Goal: Information Seeking & Learning: Find specific page/section

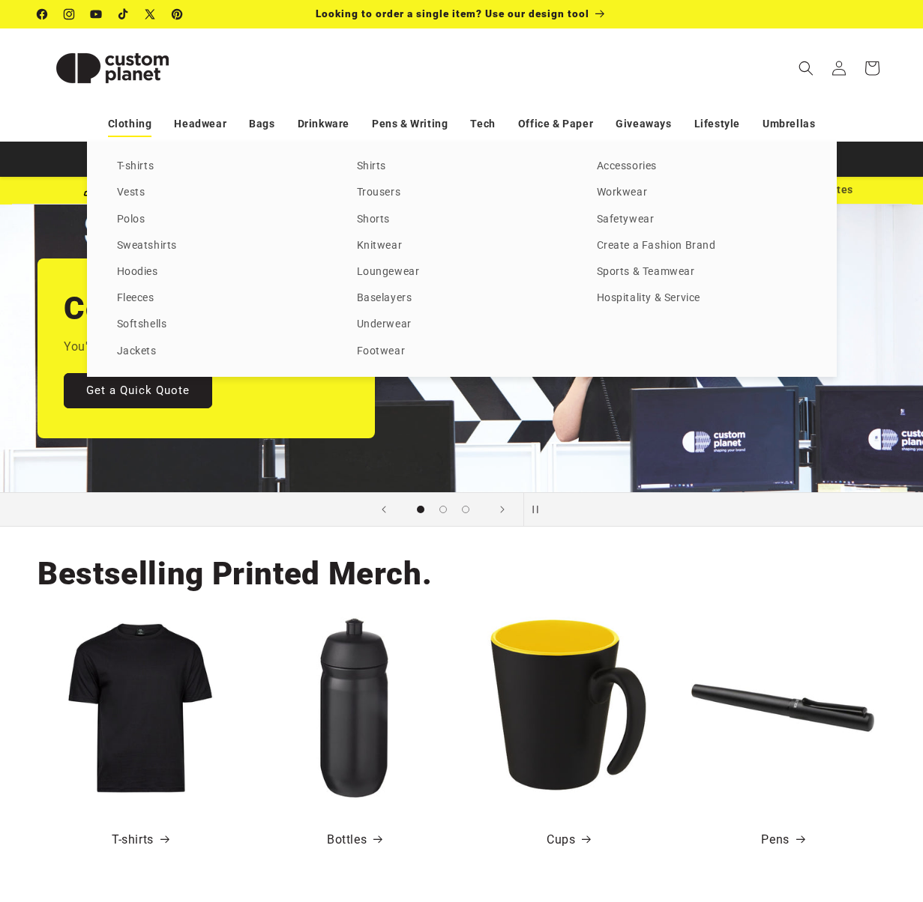
click at [145, 125] on link "Clothing" at bounding box center [130, 124] width 44 height 26
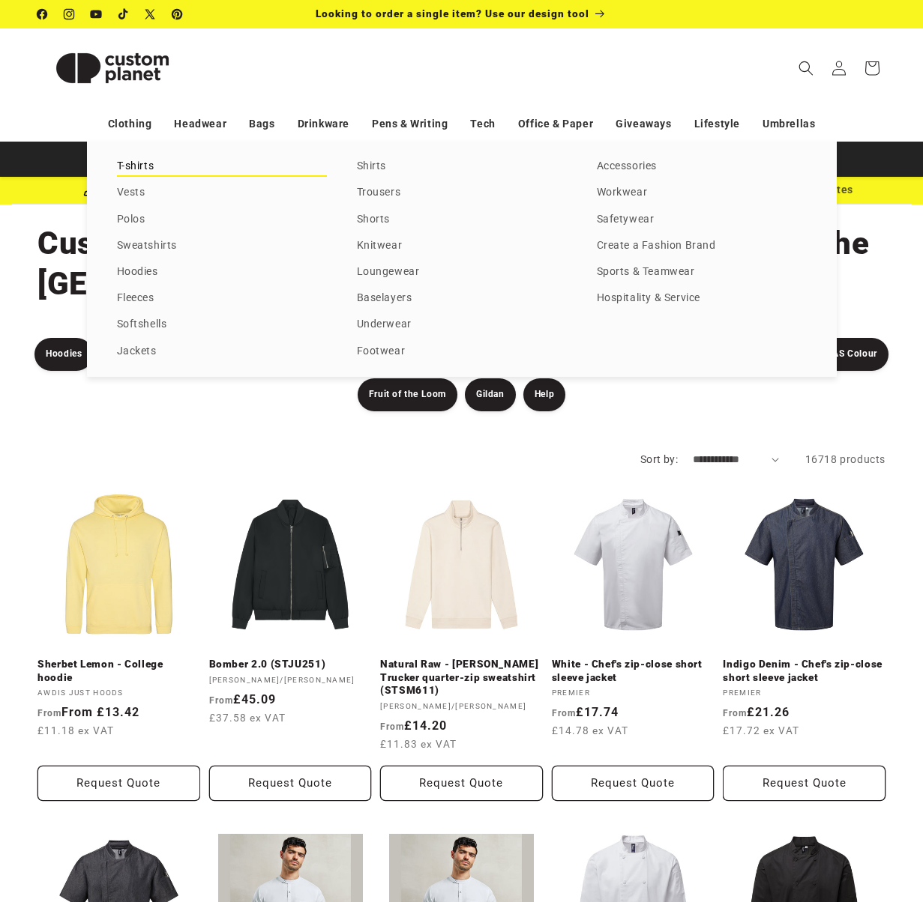
click at [132, 169] on link "T-shirts" at bounding box center [222, 167] width 210 height 20
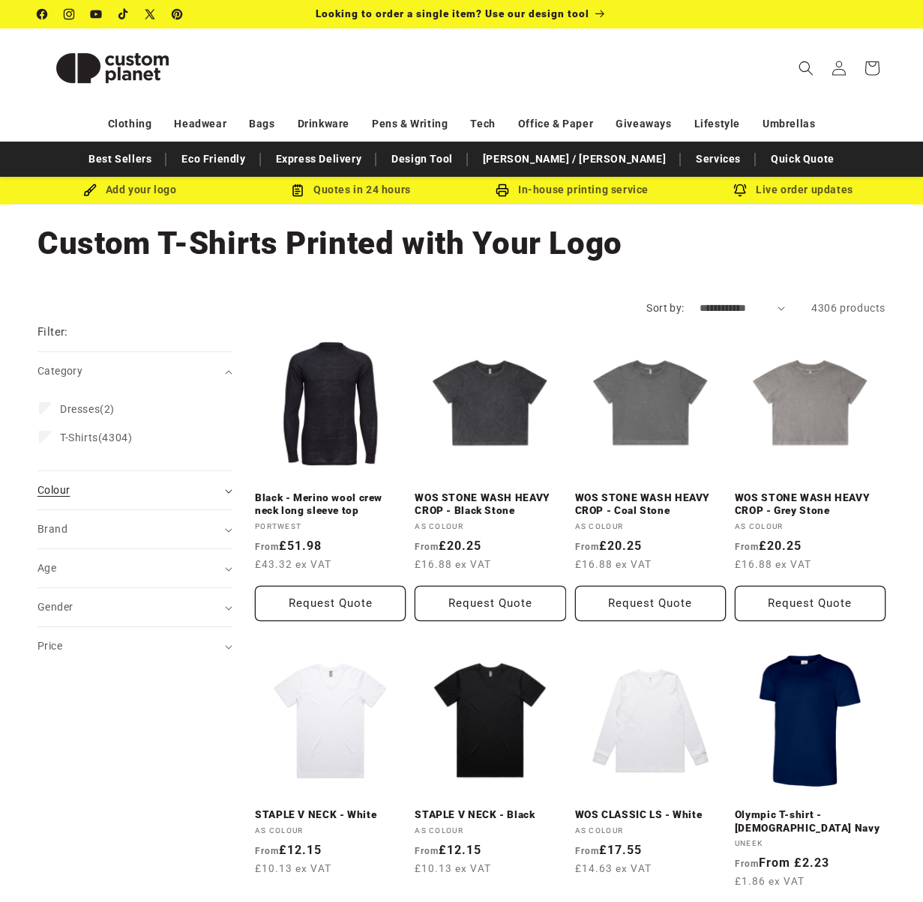
click at [230, 492] on icon "Colour (0 selected)" at bounding box center [228, 491] width 7 height 4
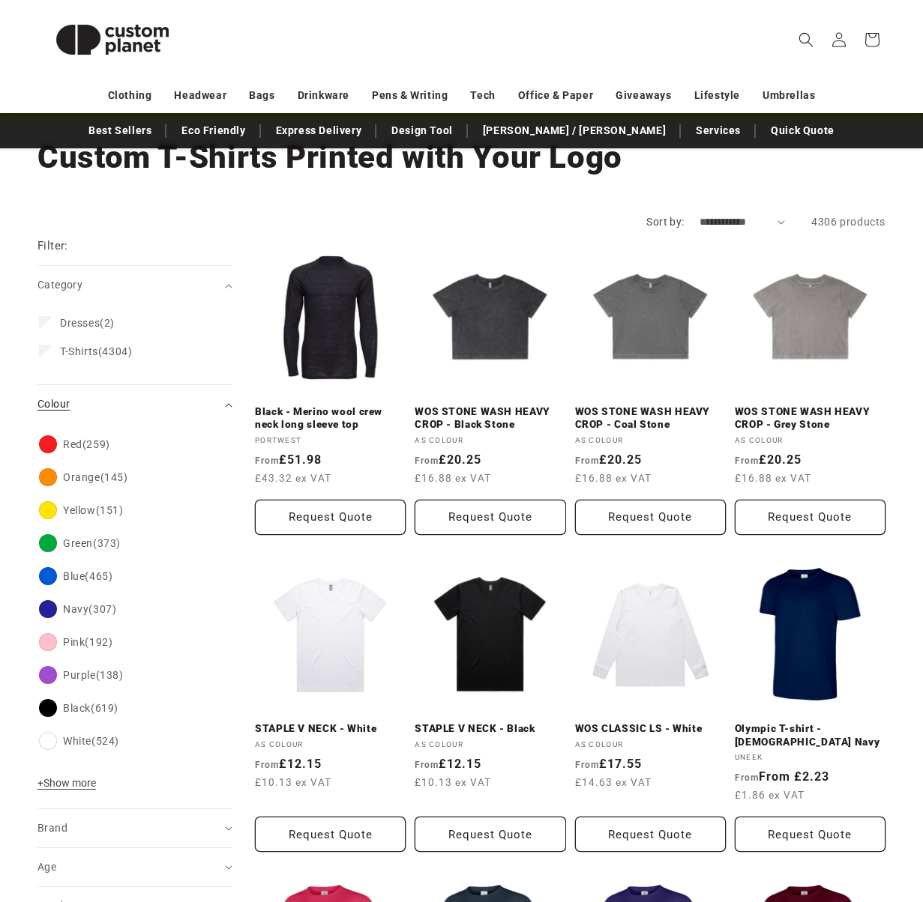
scroll to position [90, 0]
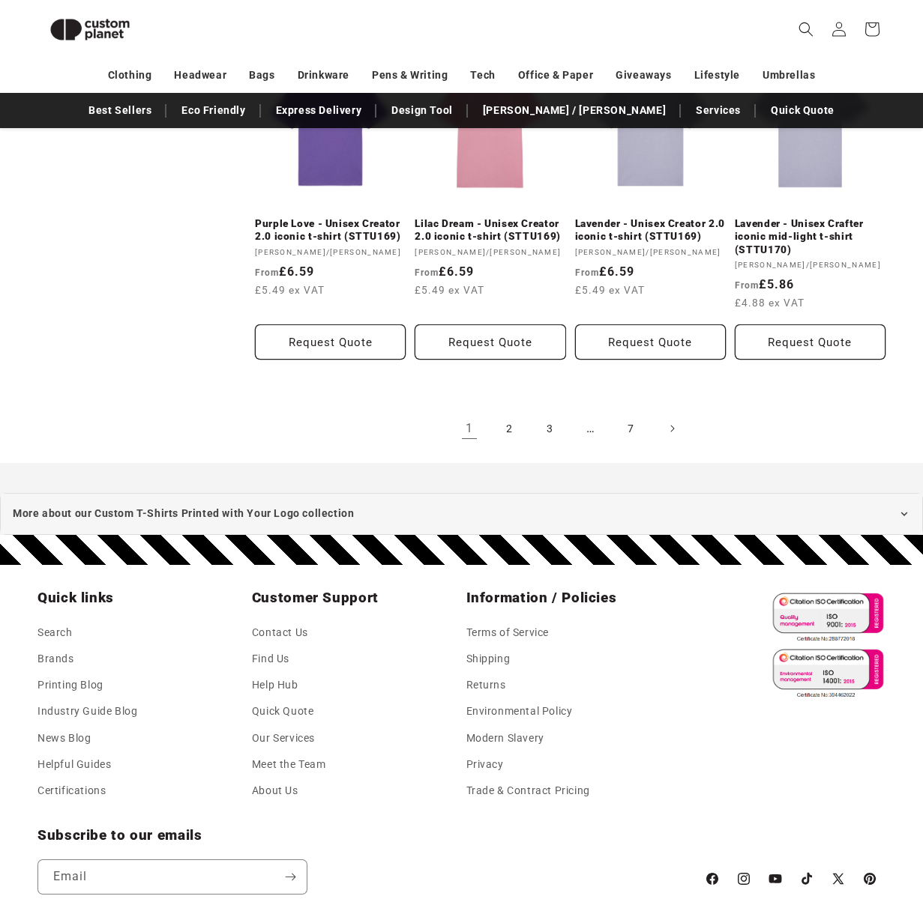
scroll to position [1539, 0]
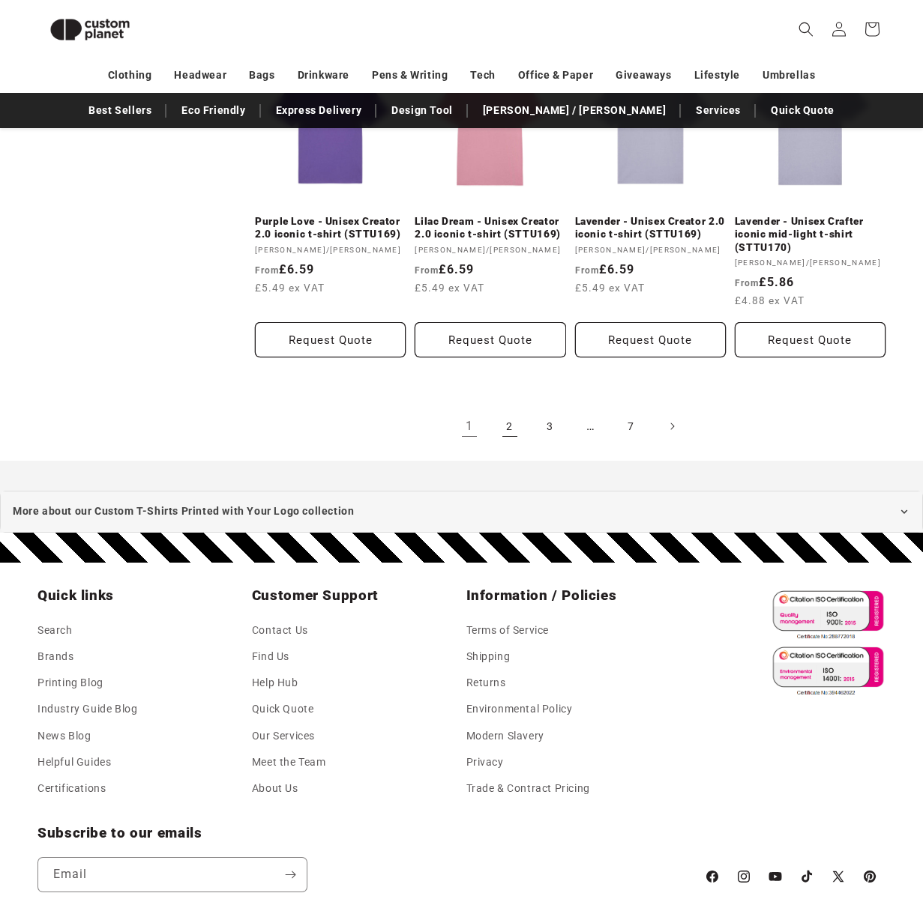
click at [515, 423] on link "2" at bounding box center [509, 426] width 33 height 33
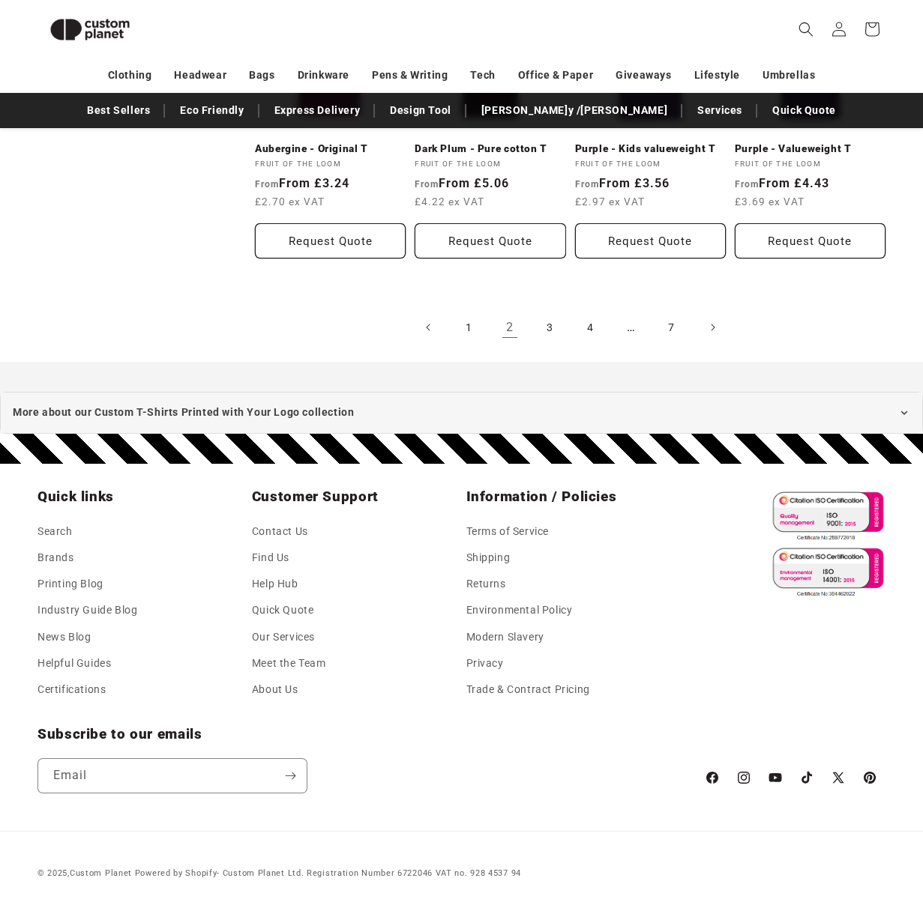
scroll to position [1637, 0]
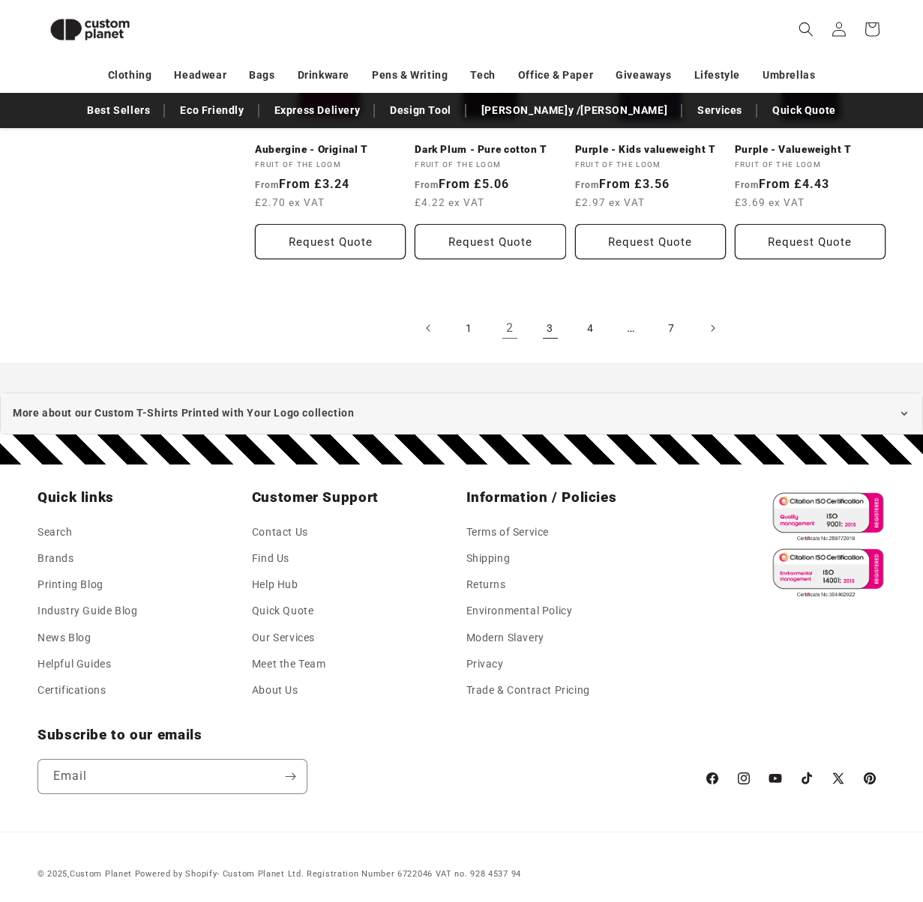
click at [548, 323] on link "3" at bounding box center [550, 328] width 33 height 33
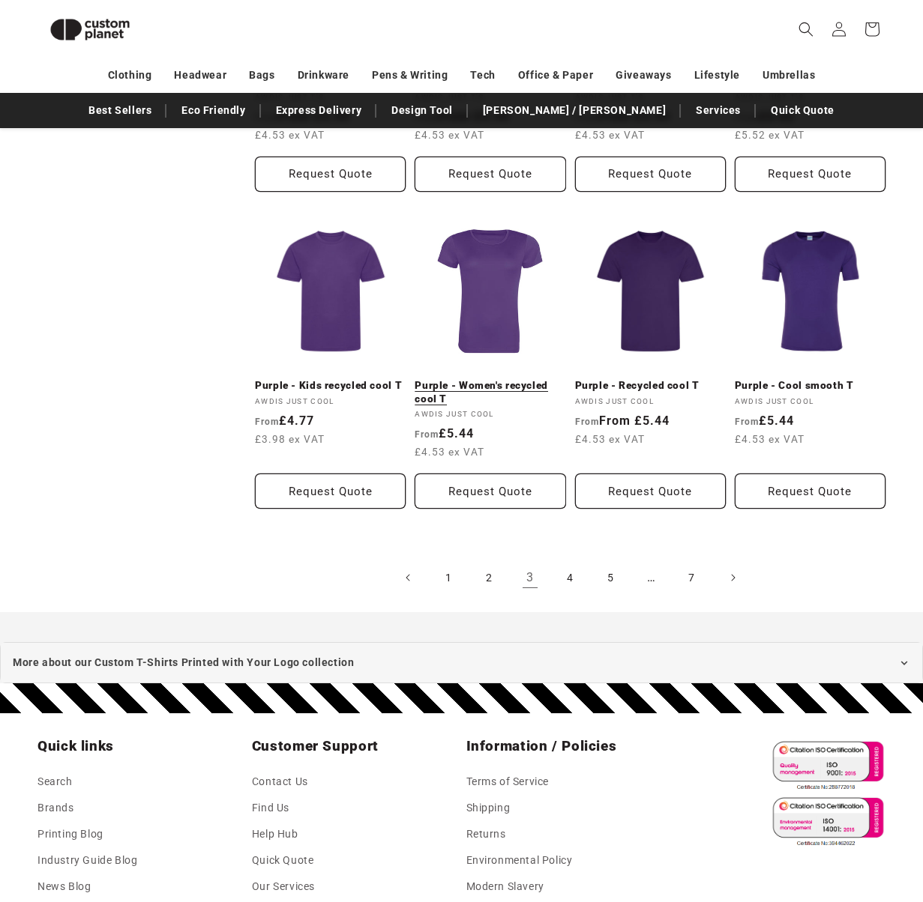
scroll to position [1336, 0]
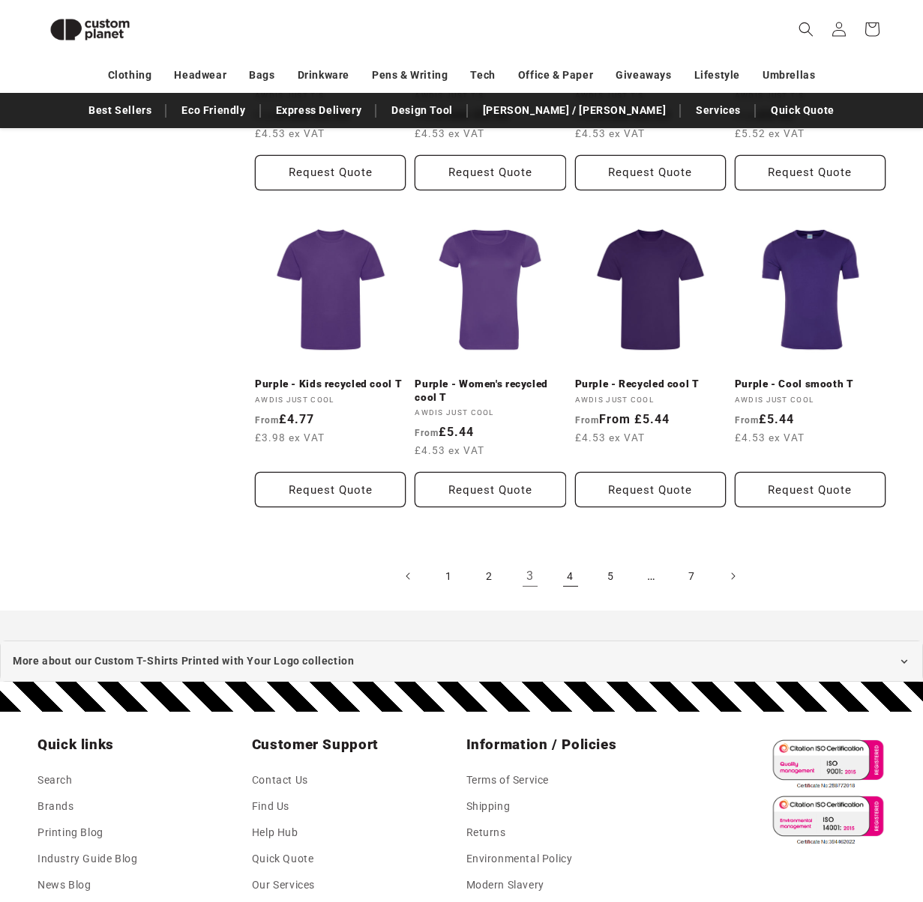
click at [567, 571] on link "4" at bounding box center [570, 576] width 33 height 33
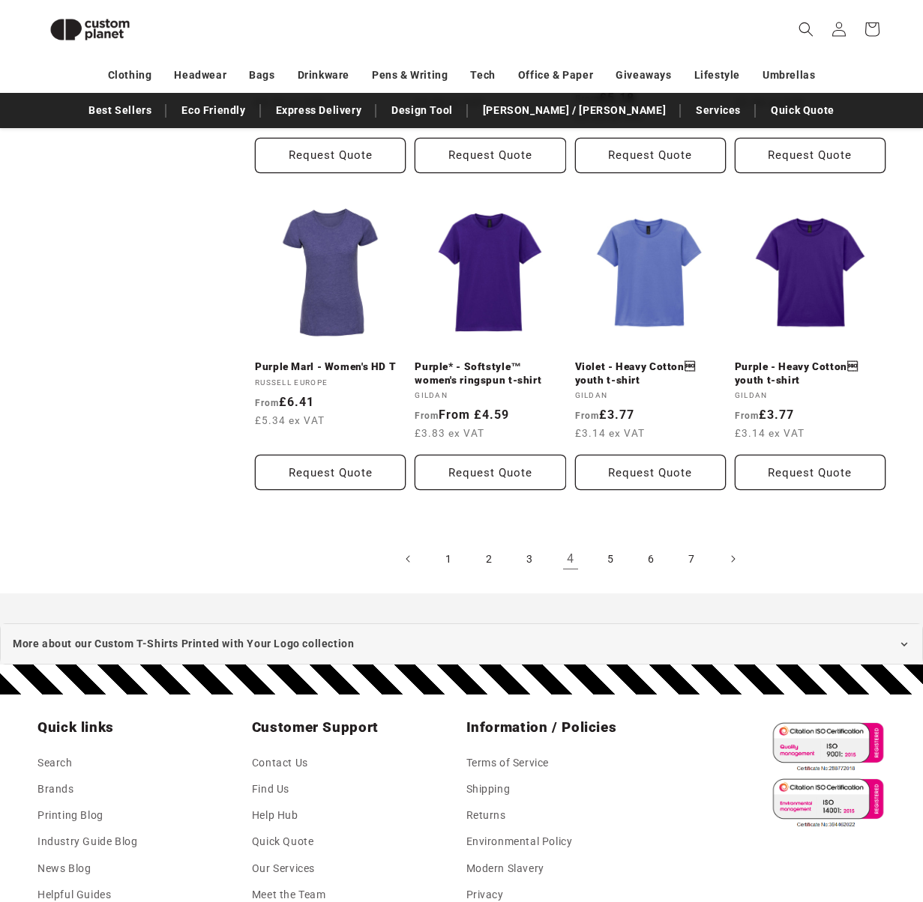
scroll to position [1452, 0]
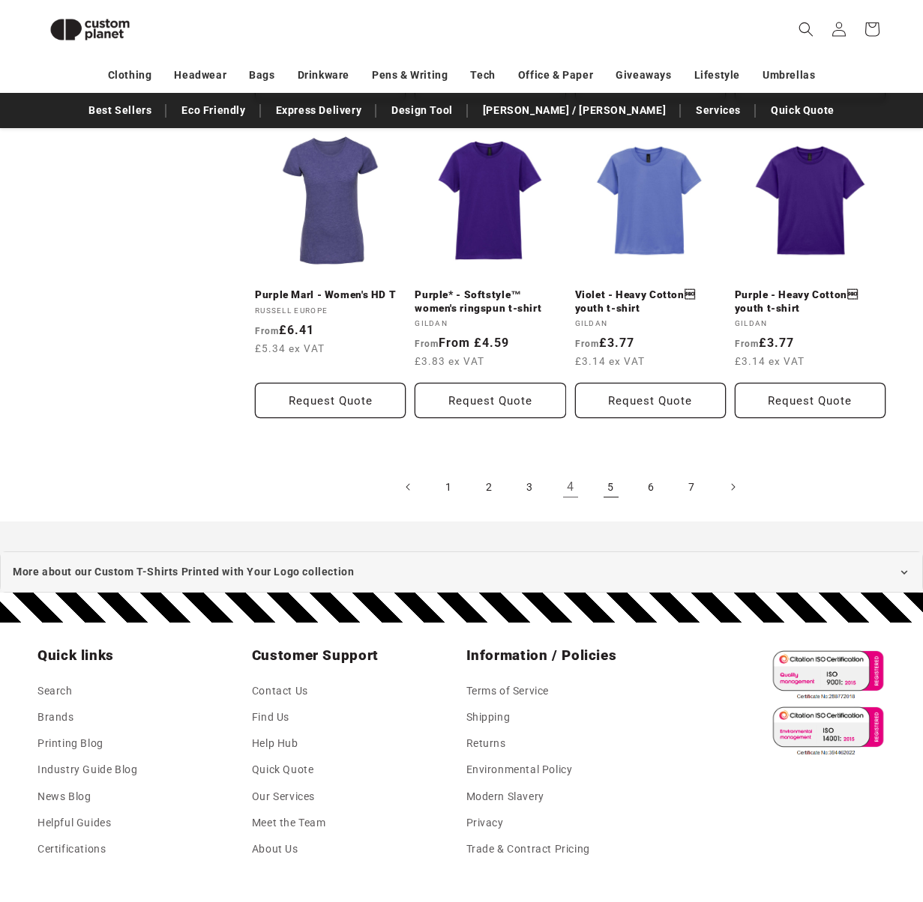
click at [612, 483] on link "5" at bounding box center [610, 487] width 33 height 33
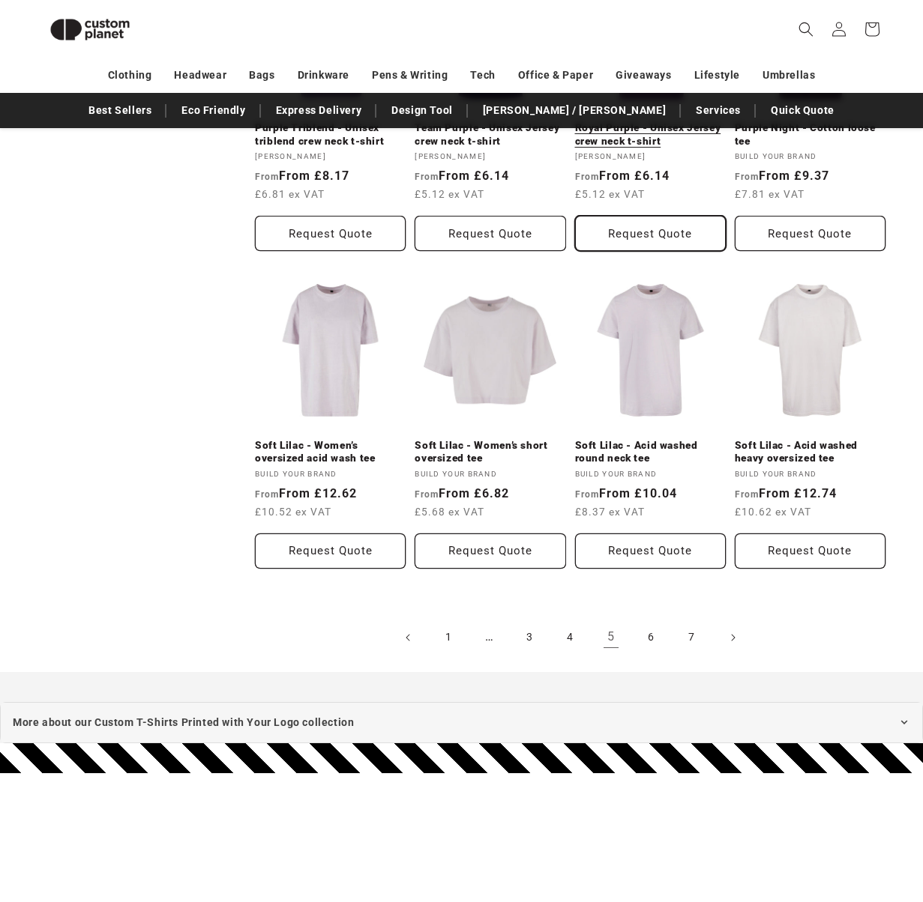
scroll to position [1369, 0]
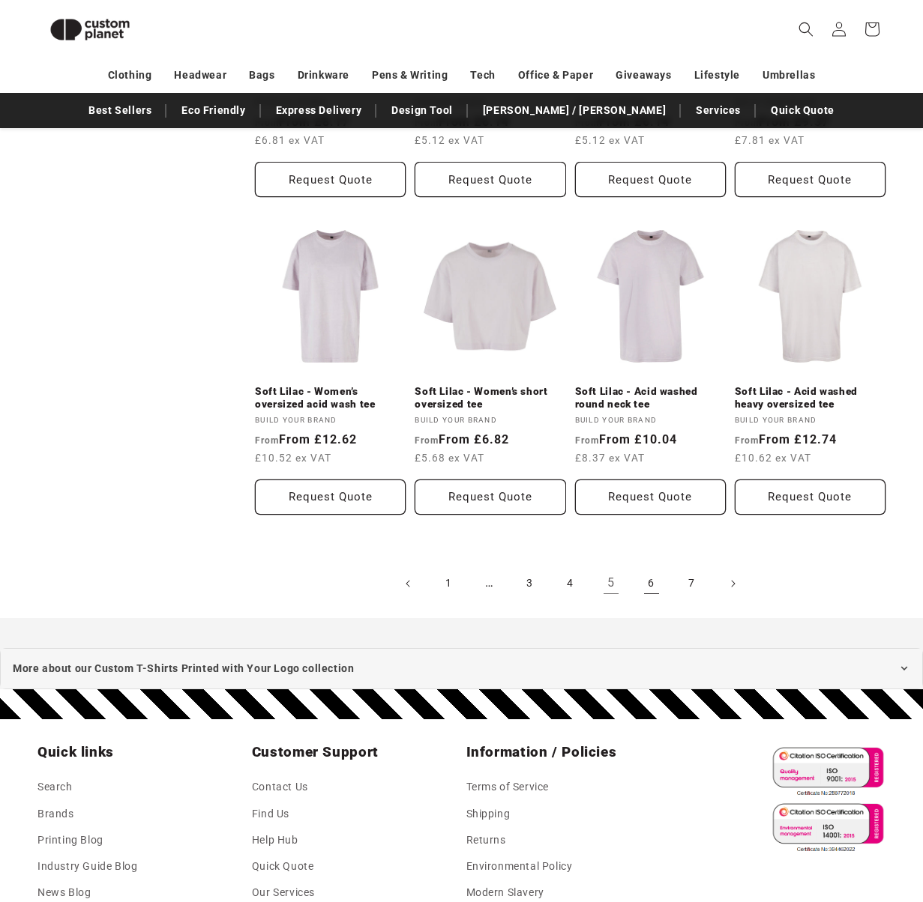
click at [651, 582] on link "6" at bounding box center [651, 583] width 33 height 33
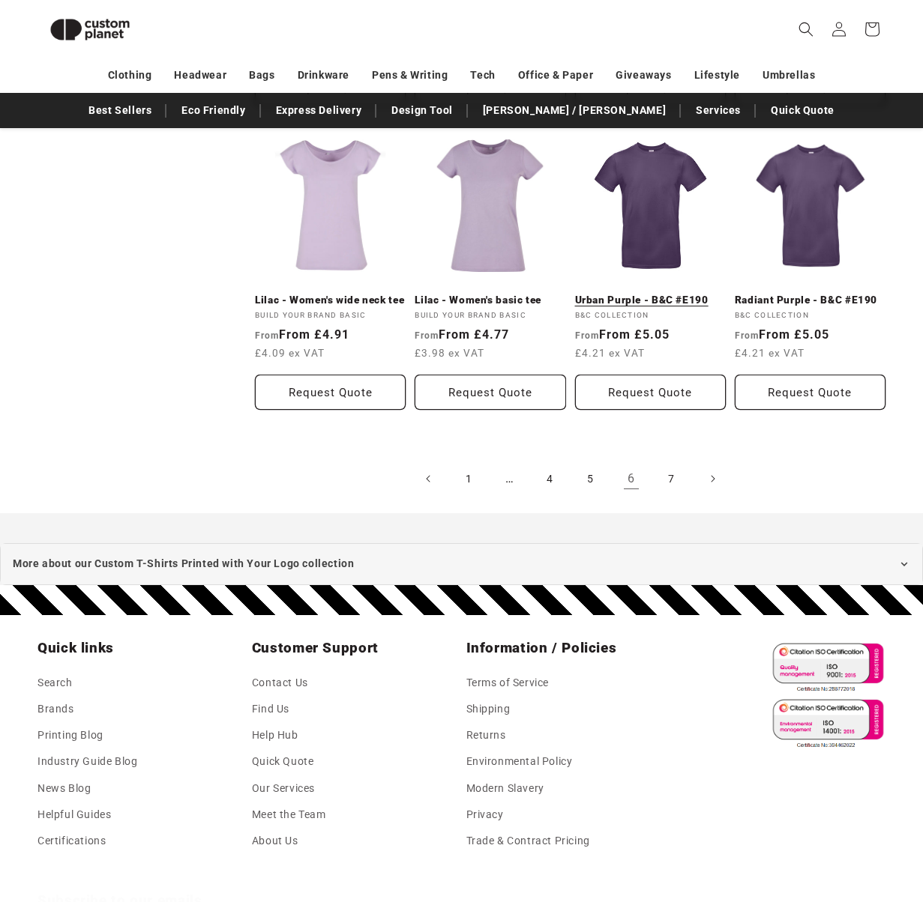
scroll to position [1500, 0]
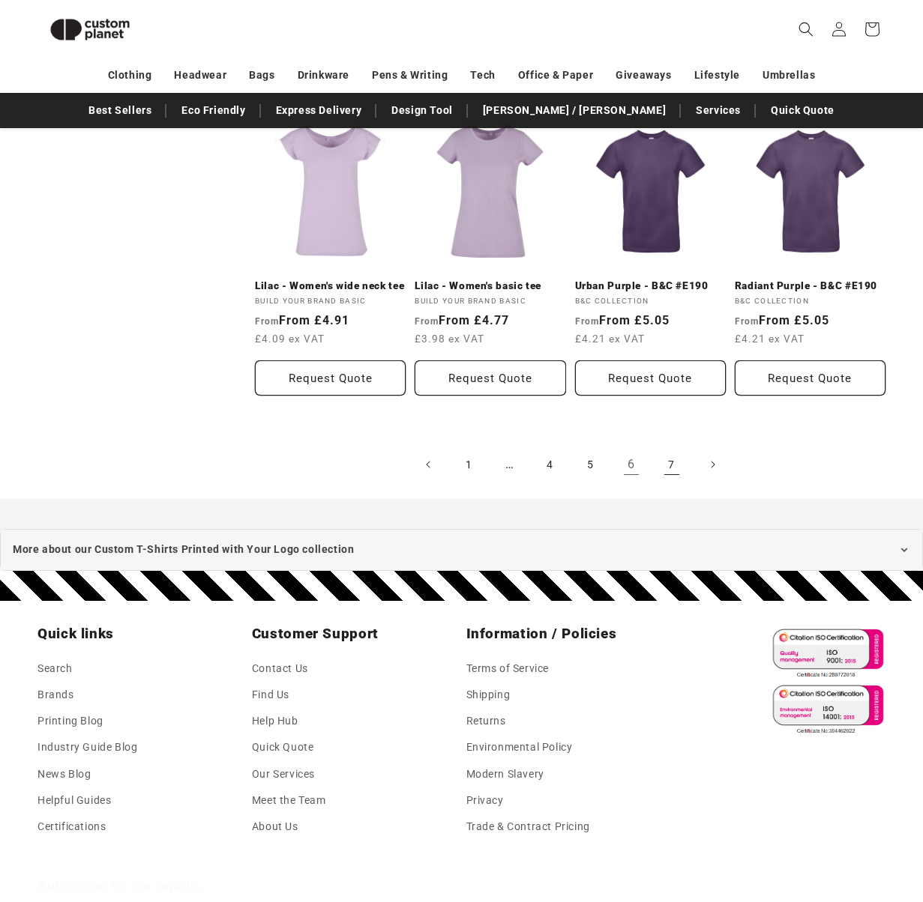
click at [669, 461] on link "7" at bounding box center [671, 464] width 33 height 33
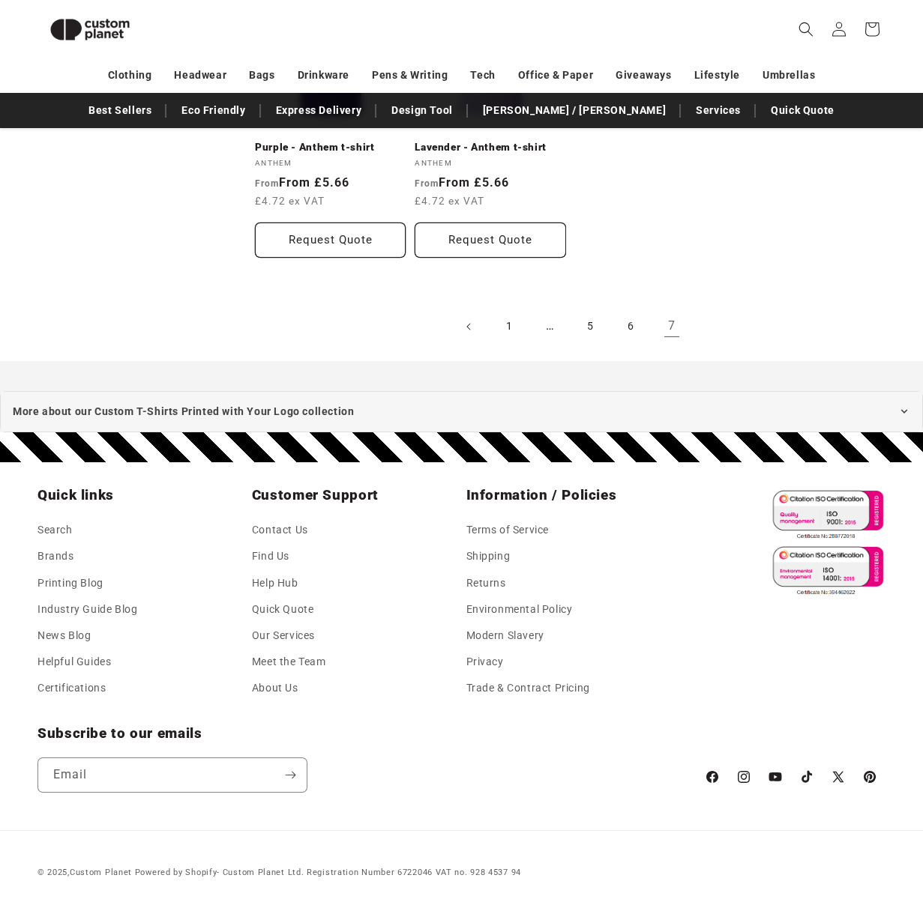
scroll to position [1599, 0]
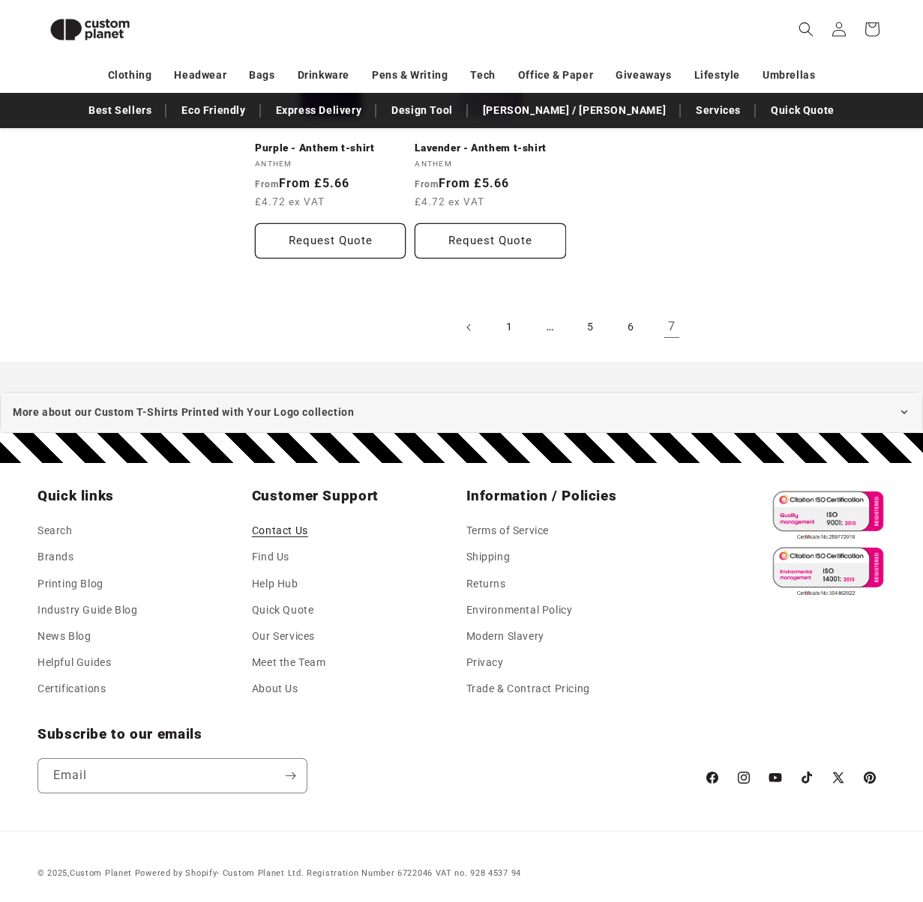
click at [277, 528] on link "Contact Us" at bounding box center [280, 533] width 56 height 22
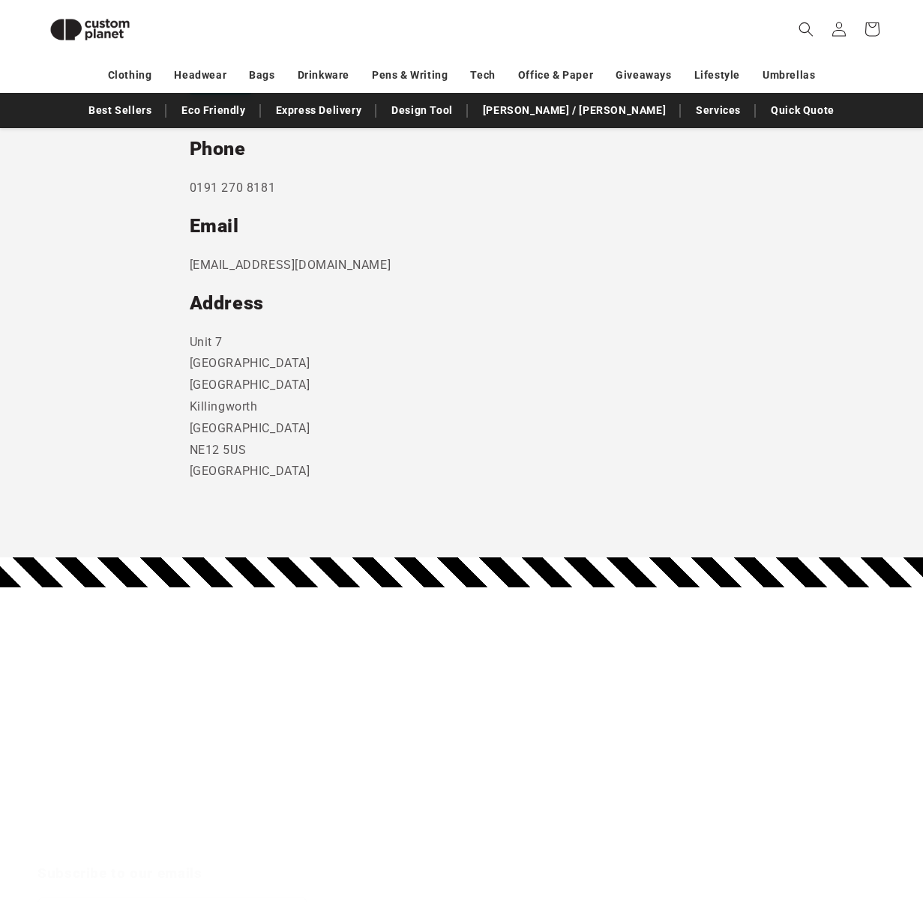
scroll to position [878, 0]
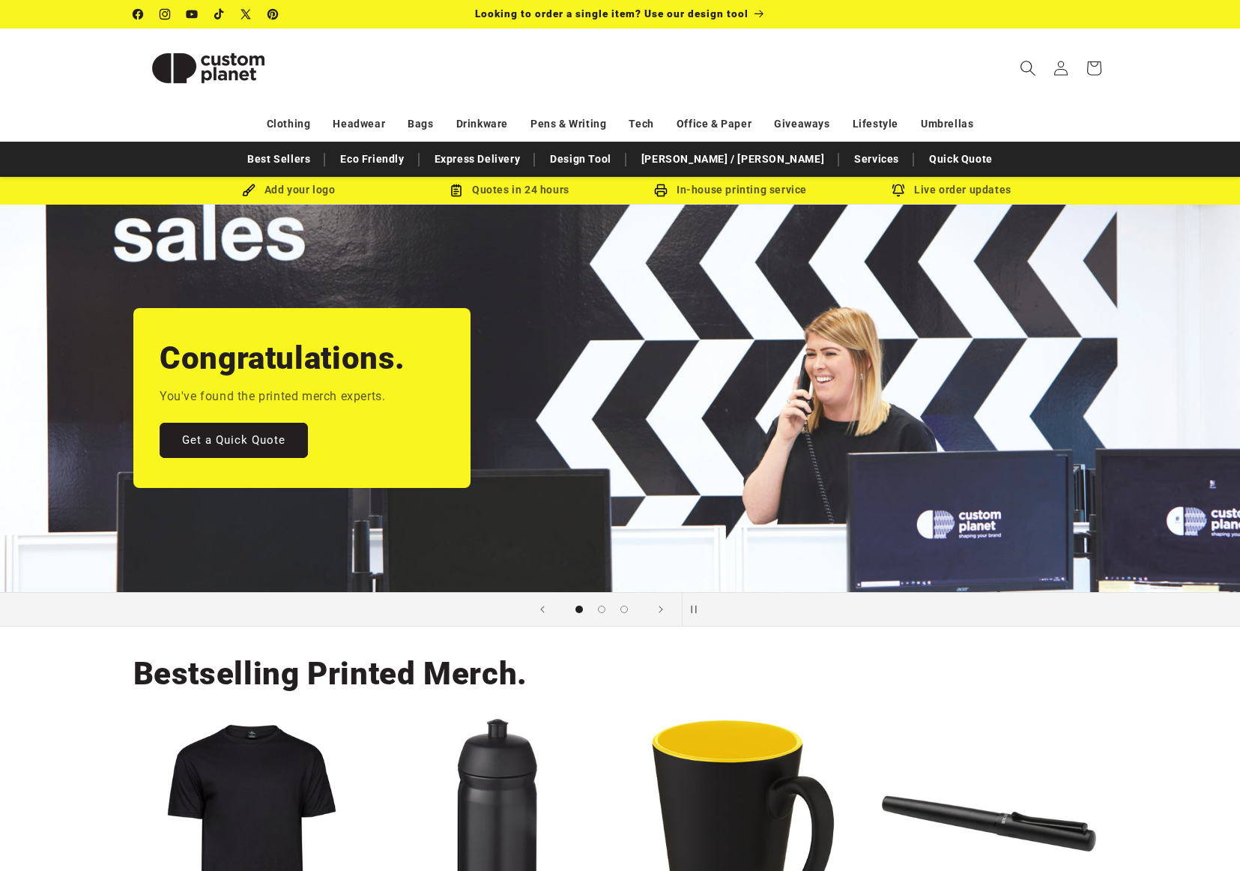
click at [1028, 68] on icon "Search" at bounding box center [1028, 68] width 16 height 16
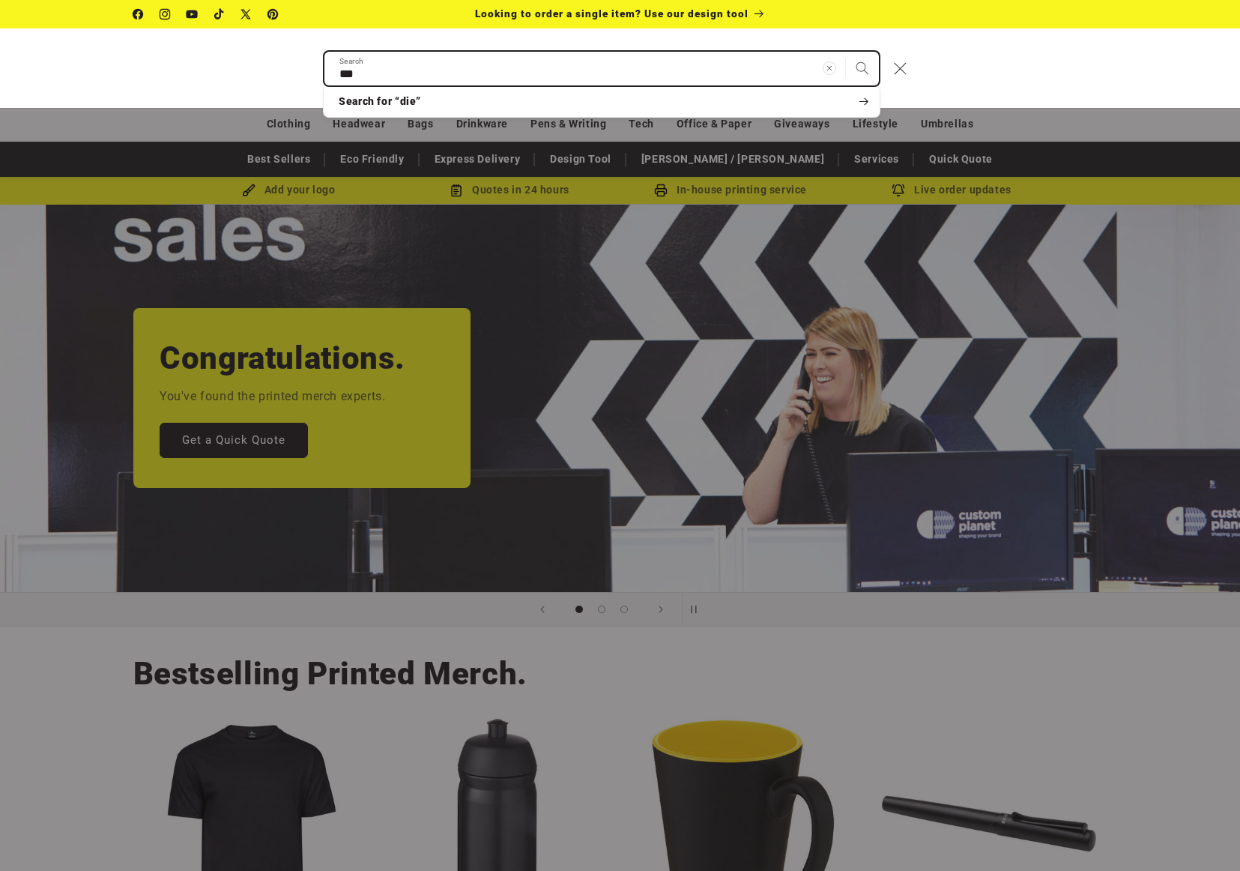
type input "***"
click at [863, 67] on button "Search" at bounding box center [862, 68] width 33 height 33
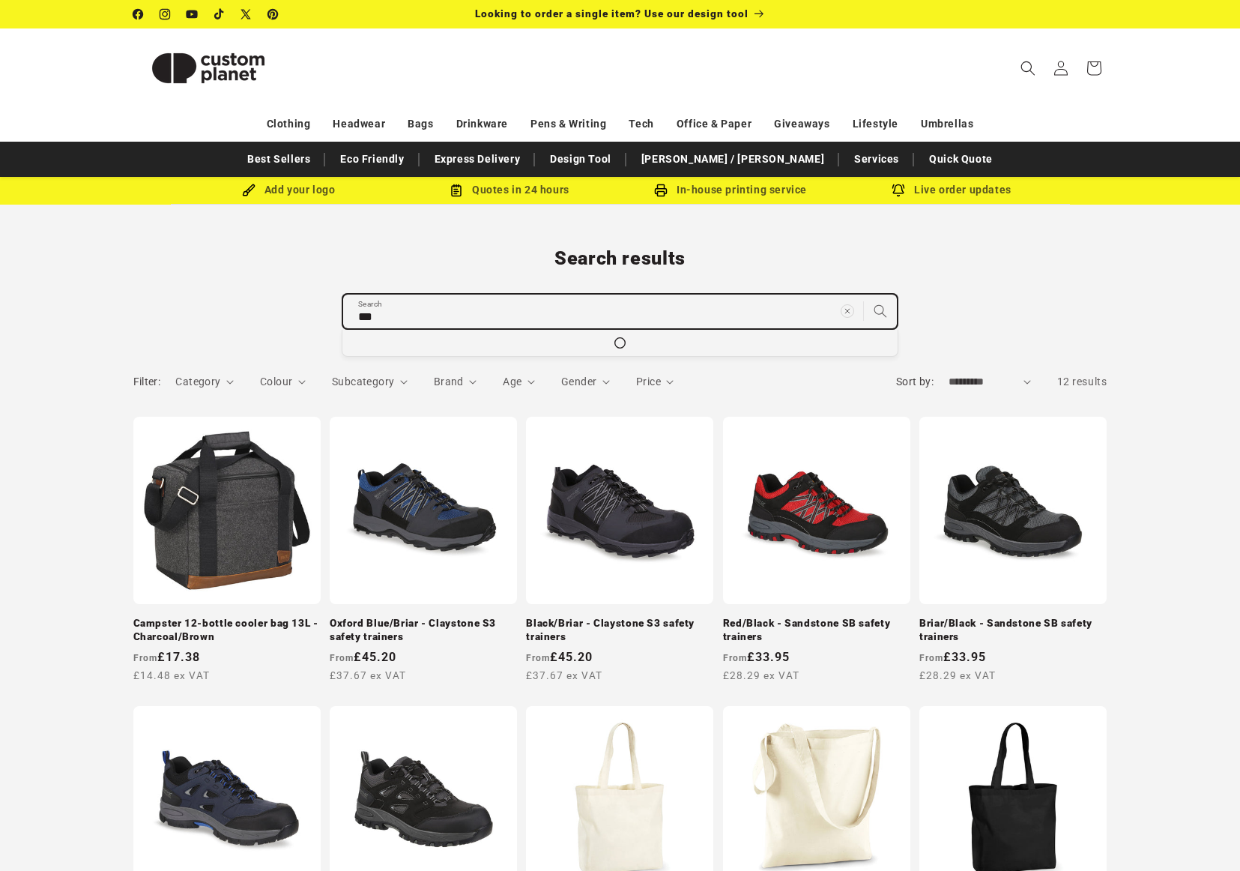
click at [467, 319] on input "***" at bounding box center [620, 312] width 554 height 34
type input "*******"
click at [620, 344] on button "Search for “die sub”" at bounding box center [620, 345] width 555 height 30
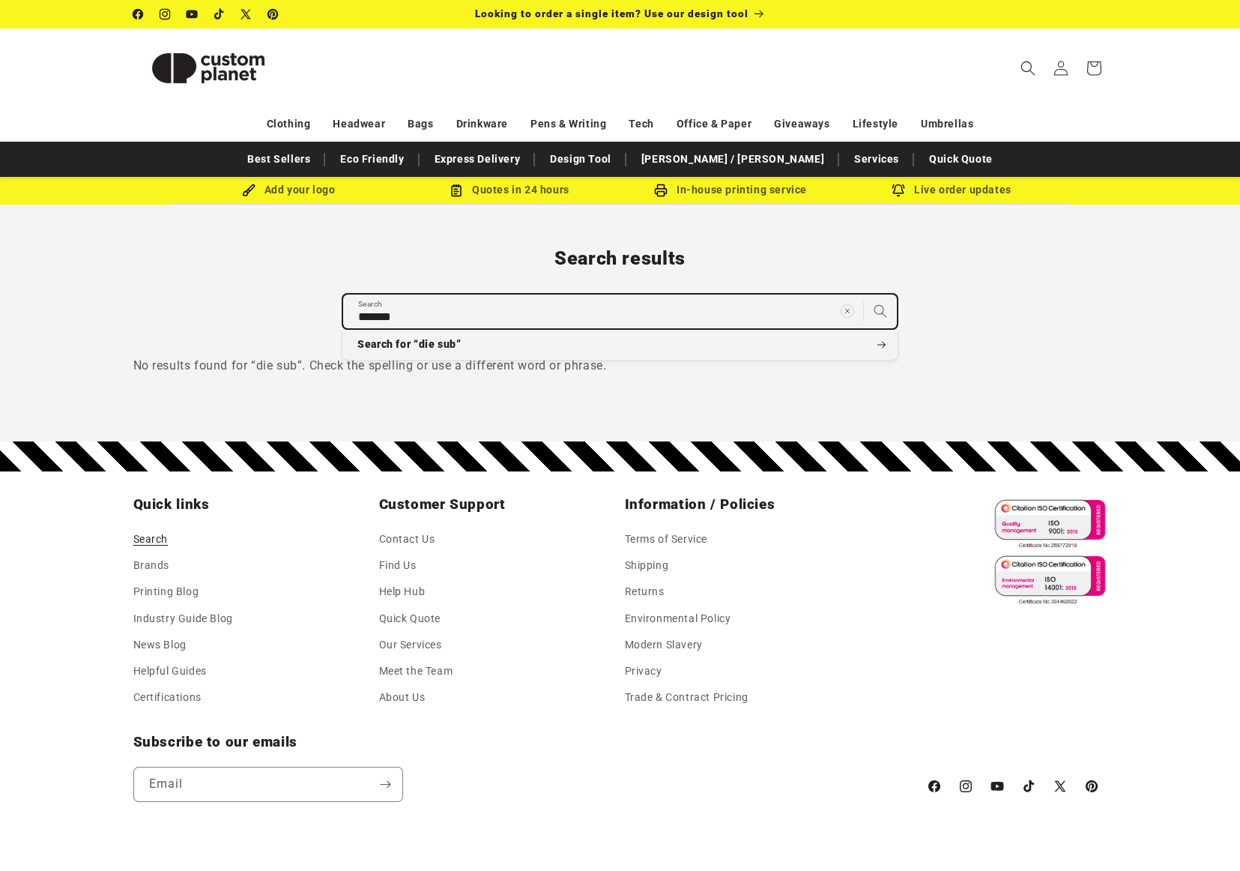
drag, startPoint x: 387, startPoint y: 313, endPoint x: 456, endPoint y: 322, distance: 69.5
click at [360, 313] on input "*******" at bounding box center [620, 312] width 554 height 34
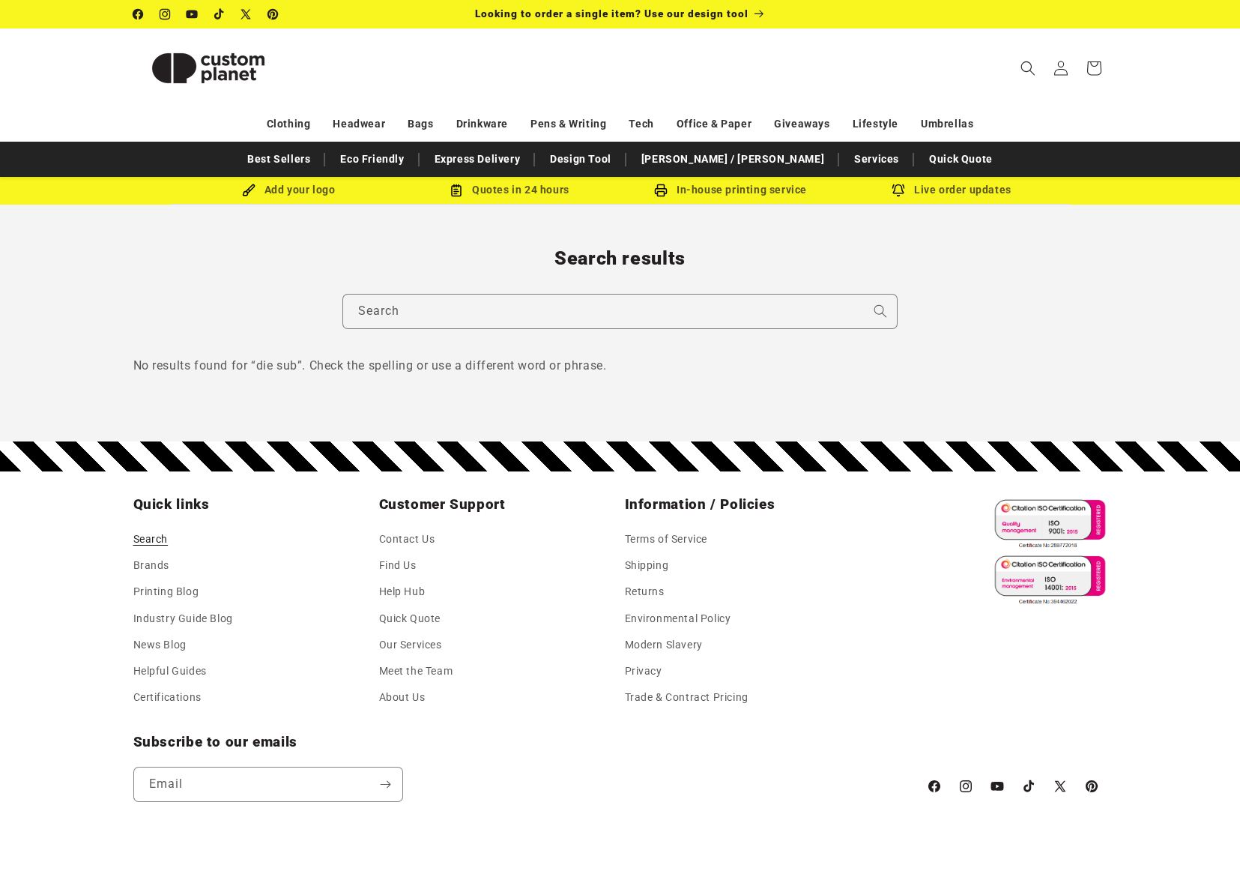
click at [726, 267] on h1 "Search results" at bounding box center [620, 259] width 974 height 24
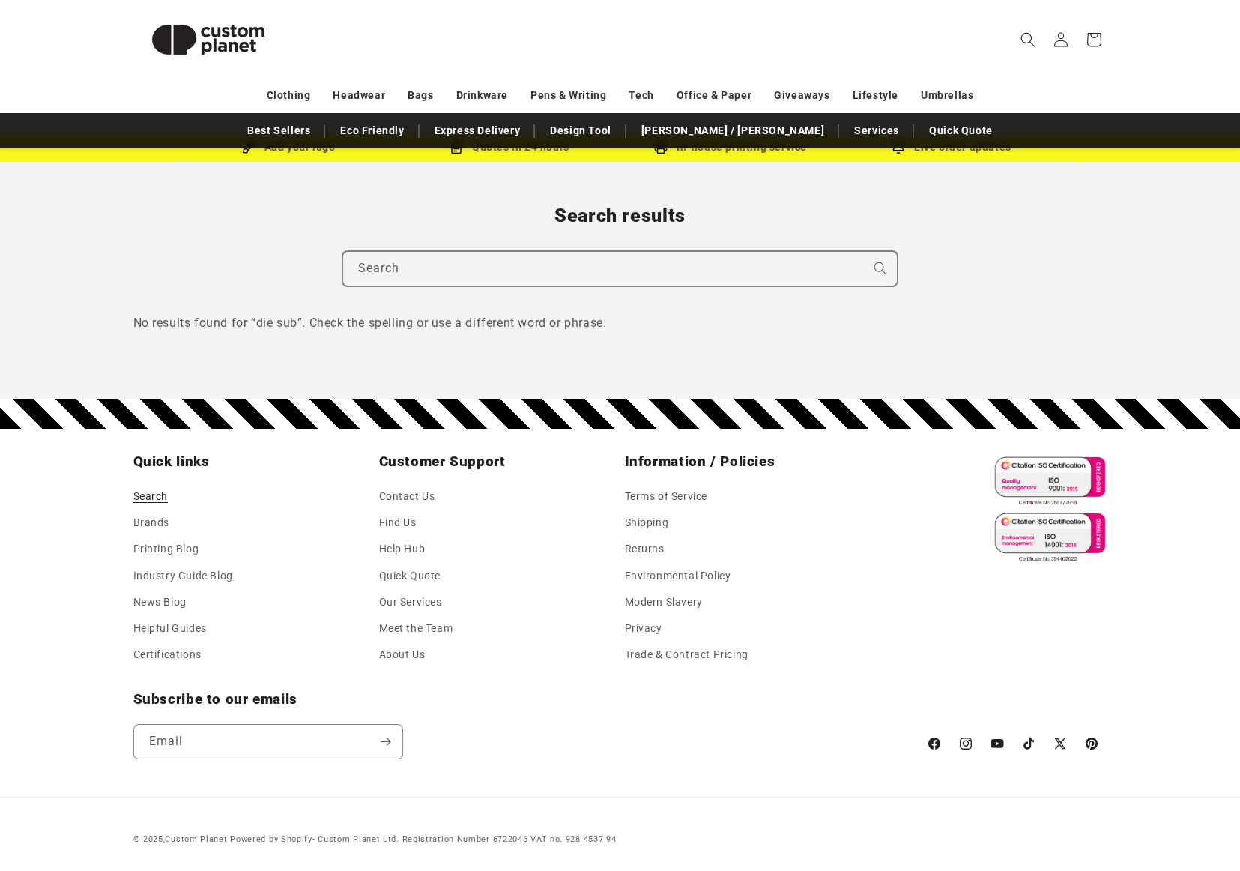
scroll to position [42, 0]
